Goal: Check status: Check status

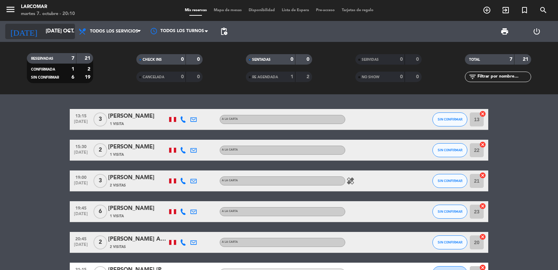
scroll to position [69, 0]
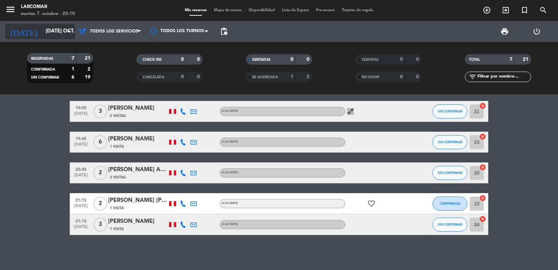
click at [47, 29] on input "[DATE] oct." at bounding box center [75, 31] width 67 height 13
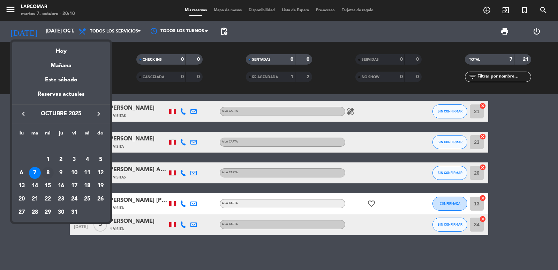
click at [51, 173] on div "8" at bounding box center [48, 173] width 12 height 12
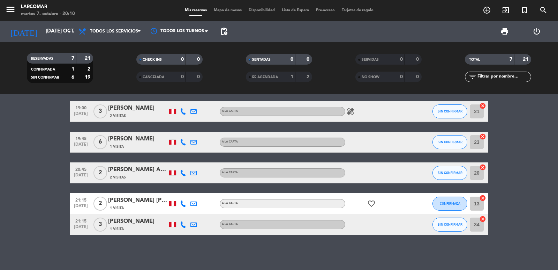
type input "mié. [DATE]"
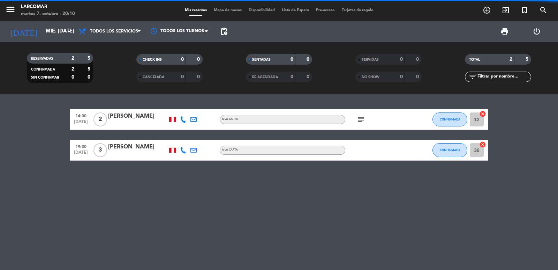
scroll to position [0, 0]
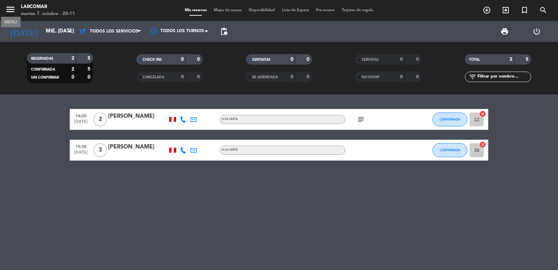
click at [9, 9] on icon "menu" at bounding box center [10, 9] width 10 height 10
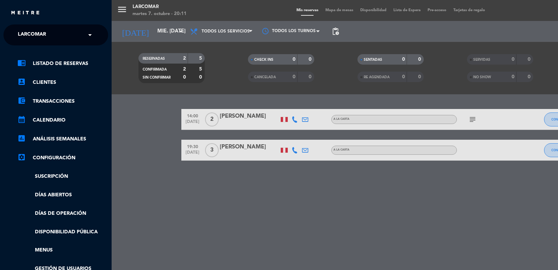
click at [24, 30] on span "Larcomar" at bounding box center [32, 35] width 28 height 15
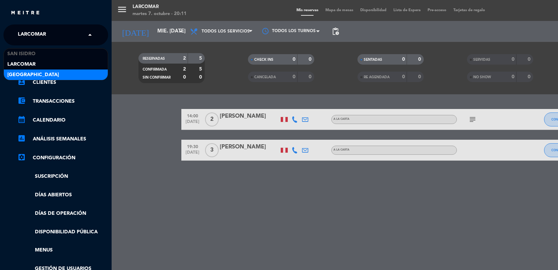
click at [24, 73] on span "[GEOGRAPHIC_DATA]" at bounding box center [33, 75] width 52 height 8
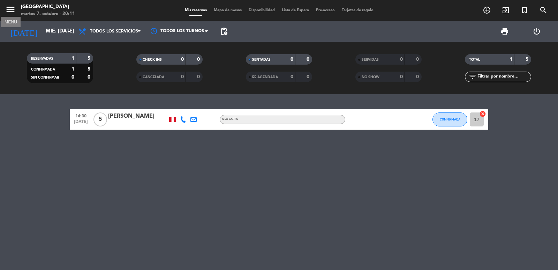
click at [13, 10] on icon "menu" at bounding box center [10, 9] width 10 height 10
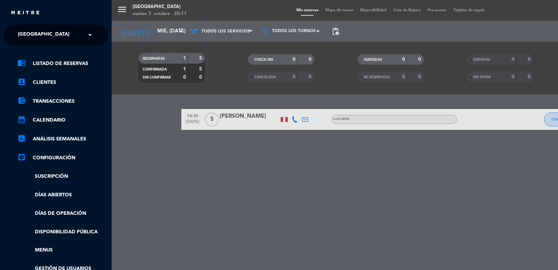
click at [33, 36] on span "[GEOGRAPHIC_DATA]" at bounding box center [44, 35] width 52 height 15
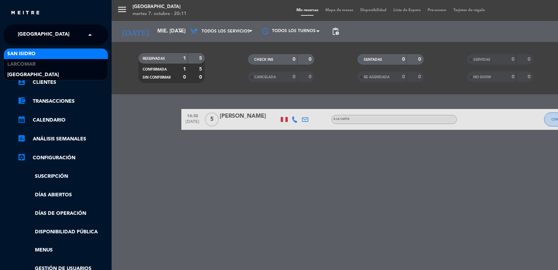
click at [27, 53] on span "San Isidro" at bounding box center [21, 54] width 28 height 8
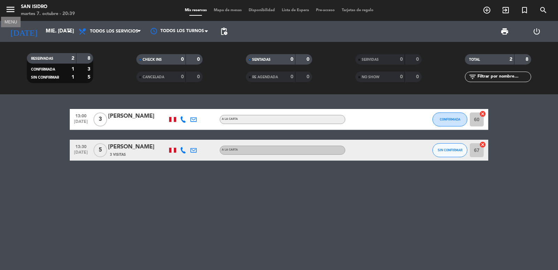
click at [13, 10] on icon "menu" at bounding box center [10, 9] width 10 height 10
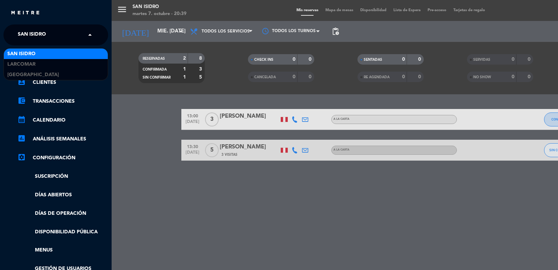
click at [54, 35] on div "× [GEOGRAPHIC_DATA][PERSON_NAME]" at bounding box center [36, 35] width 42 height 15
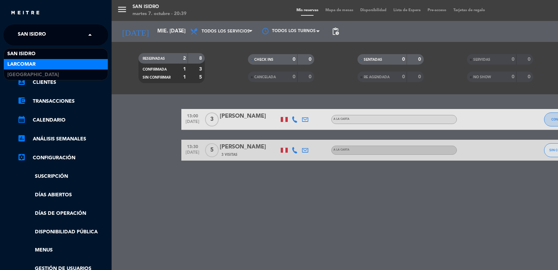
click at [35, 66] on span "Larcomar" at bounding box center [21, 64] width 28 height 8
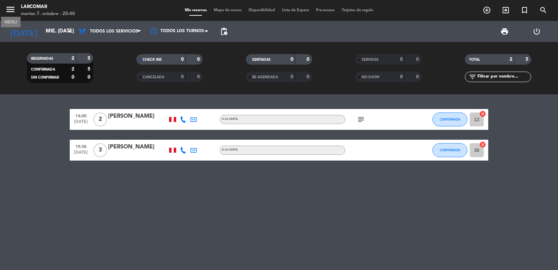
click at [9, 7] on icon "menu" at bounding box center [10, 9] width 10 height 10
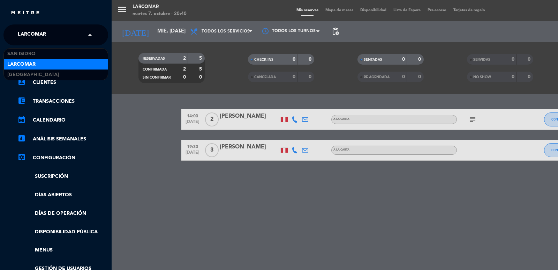
click at [34, 33] on span "Larcomar" at bounding box center [32, 35] width 28 height 15
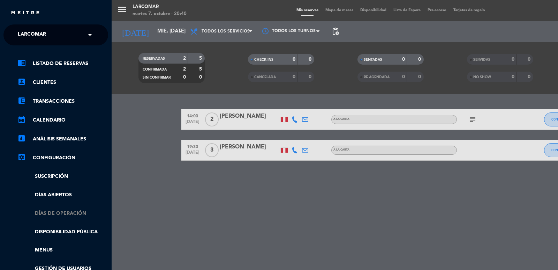
click at [54, 212] on link "Días de Operación" at bounding box center [62, 213] width 91 height 8
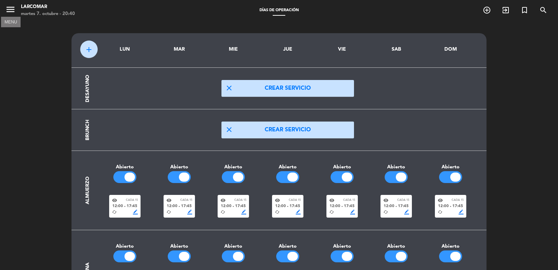
click at [12, 9] on icon "menu" at bounding box center [10, 9] width 10 height 10
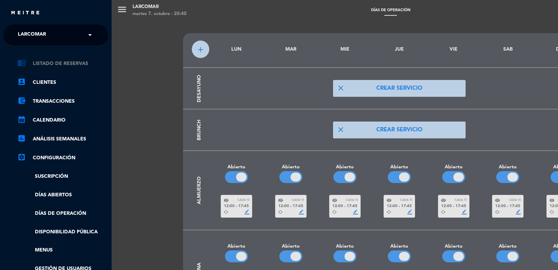
click at [66, 60] on link "chrome_reader_mode Listado de Reservas" at bounding box center [62, 63] width 91 height 8
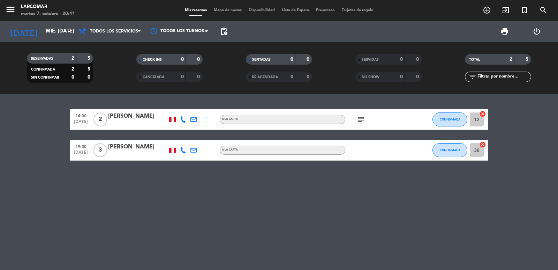
click at [44, 157] on bookings-row "14:00 [DATE] 2 [PERSON_NAME] A [PERSON_NAME] subject CONFIRMADA 12 cancel 19:30…" at bounding box center [279, 135] width 558 height 52
click at [12, 11] on icon "menu" at bounding box center [10, 9] width 10 height 10
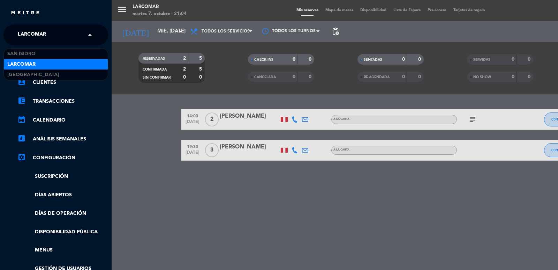
click at [22, 30] on span "Larcomar" at bounding box center [32, 35] width 28 height 15
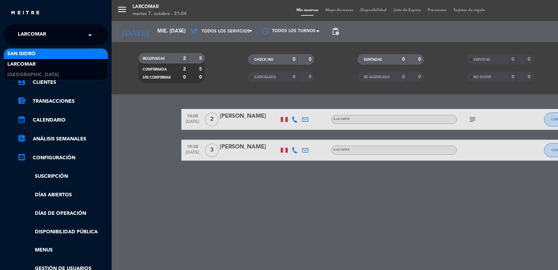
click at [25, 51] on span "San Isidro" at bounding box center [21, 54] width 28 height 8
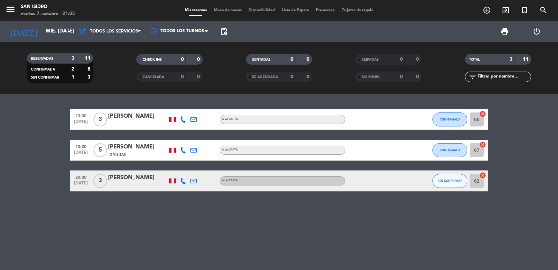
click at [181, 179] on icon at bounding box center [183, 181] width 6 height 6
click at [188, 167] on span "content_paste" at bounding box center [190, 168] width 5 height 5
